Goal: Register for event/course

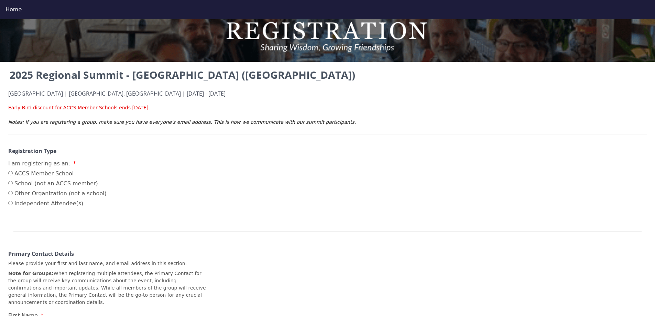
scroll to position [34, 0]
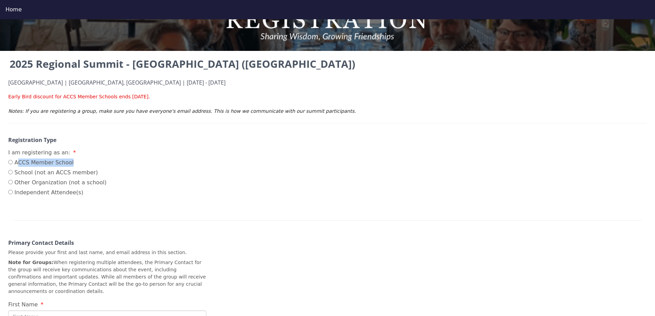
drag, startPoint x: 18, startPoint y: 161, endPoint x: 74, endPoint y: 162, distance: 55.4
click at [74, 162] on label "ACCS Member School" at bounding box center [57, 163] width 98 height 8
drag, startPoint x: 63, startPoint y: 172, endPoint x: 85, endPoint y: 171, distance: 22.4
click at [85, 171] on label "School (not an ACCS member)" at bounding box center [57, 173] width 98 height 8
drag, startPoint x: 26, startPoint y: 182, endPoint x: 85, endPoint y: 181, distance: 58.8
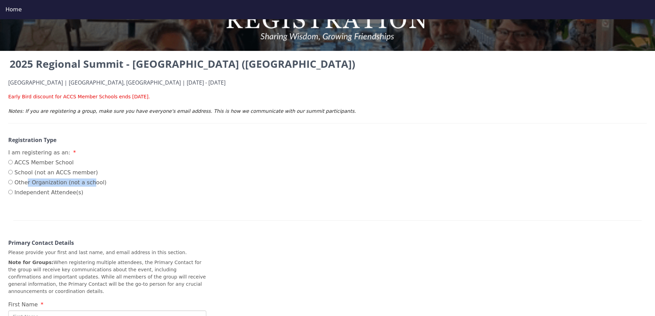
click at [85, 181] on label "Other Organization (not a school)" at bounding box center [57, 183] width 98 height 8
click at [34, 194] on label "Independent Attendee(s)" at bounding box center [57, 193] width 98 height 8
click at [13, 194] on input "Independent Attendee(s)" at bounding box center [10, 192] width 4 height 4
radio input "true"
click at [34, 194] on label "Independent Attendee(s)" at bounding box center [57, 193] width 98 height 8
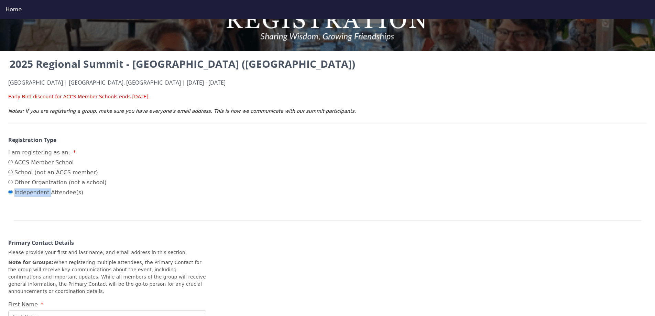
click at [13, 194] on input "Independent Attendee(s)" at bounding box center [10, 192] width 4 height 4
click at [33, 193] on label "Independent Attendee(s)" at bounding box center [57, 193] width 98 height 8
click at [13, 193] on input "Independent Attendee(s)" at bounding box center [10, 192] width 4 height 4
click at [66, 192] on label "Independent Attendee(s)" at bounding box center [57, 193] width 98 height 8
click at [13, 192] on input "Independent Attendee(s)" at bounding box center [10, 192] width 4 height 4
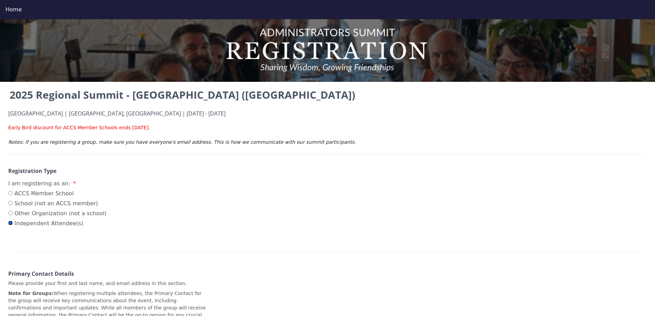
scroll to position [0, 0]
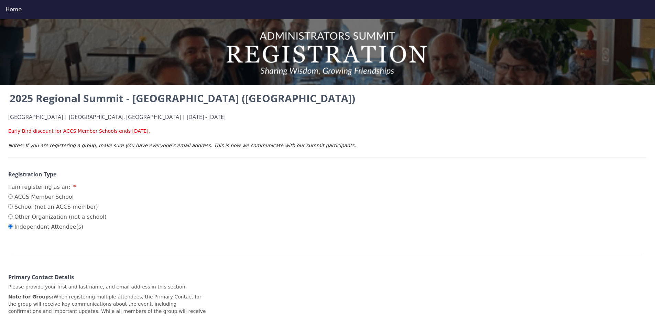
click at [220, 118] on h4 "[GEOGRAPHIC_DATA] | [GEOGRAPHIC_DATA], [GEOGRAPHIC_DATA] | [DATE] - [DATE]" at bounding box center [327, 117] width 639 height 6
